Goal: Task Accomplishment & Management: Manage account settings

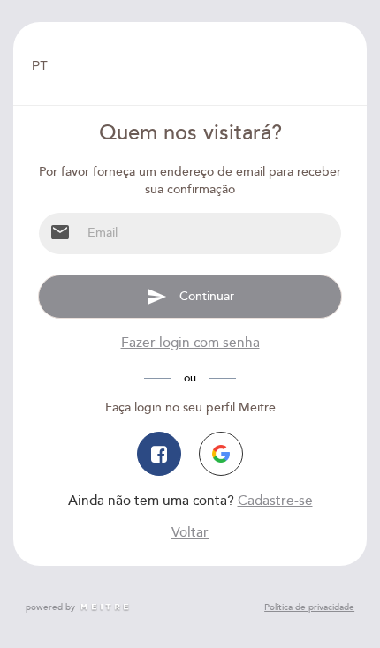
select select "pt"
click at [234, 227] on input "email" at bounding box center [211, 234] width 260 height 42
type input "[EMAIL_ADDRESS][DOMAIN_NAME]"
click at [190, 295] on button "send Continuar" at bounding box center [190, 297] width 304 height 44
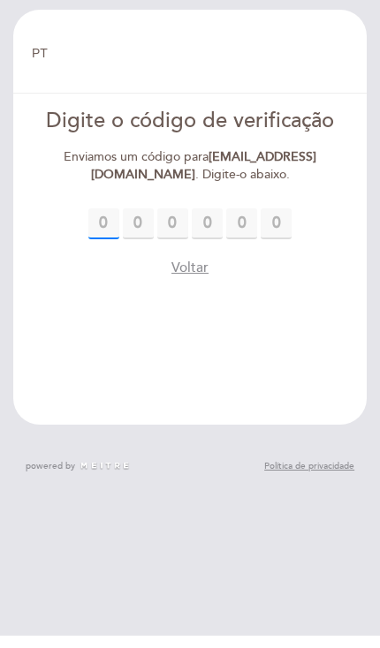
scroll to position [12, 0]
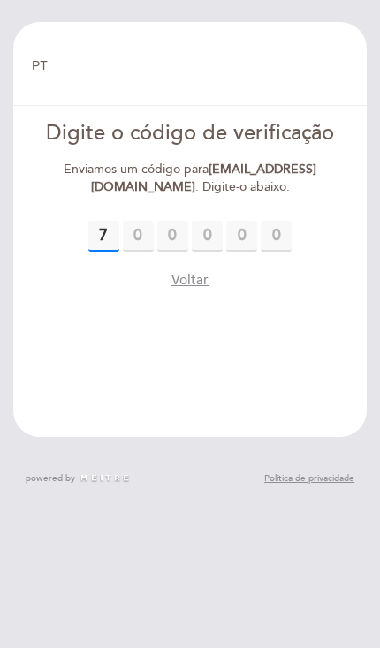
type input "7"
type input "3"
type input "1"
type input "7"
type input "5"
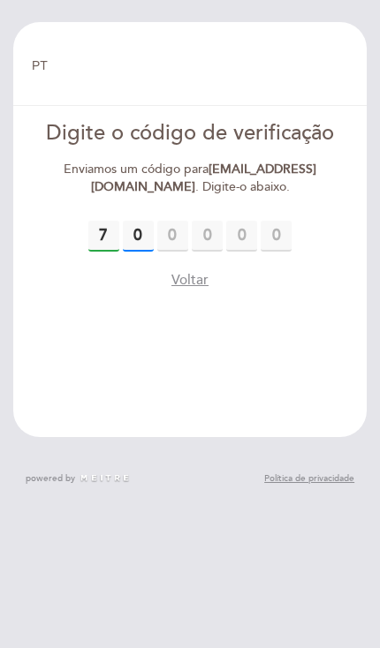
type input "0"
type input "9"
type input "1"
type input "7"
type input "5"
